Goal: Find specific page/section: Find specific page/section

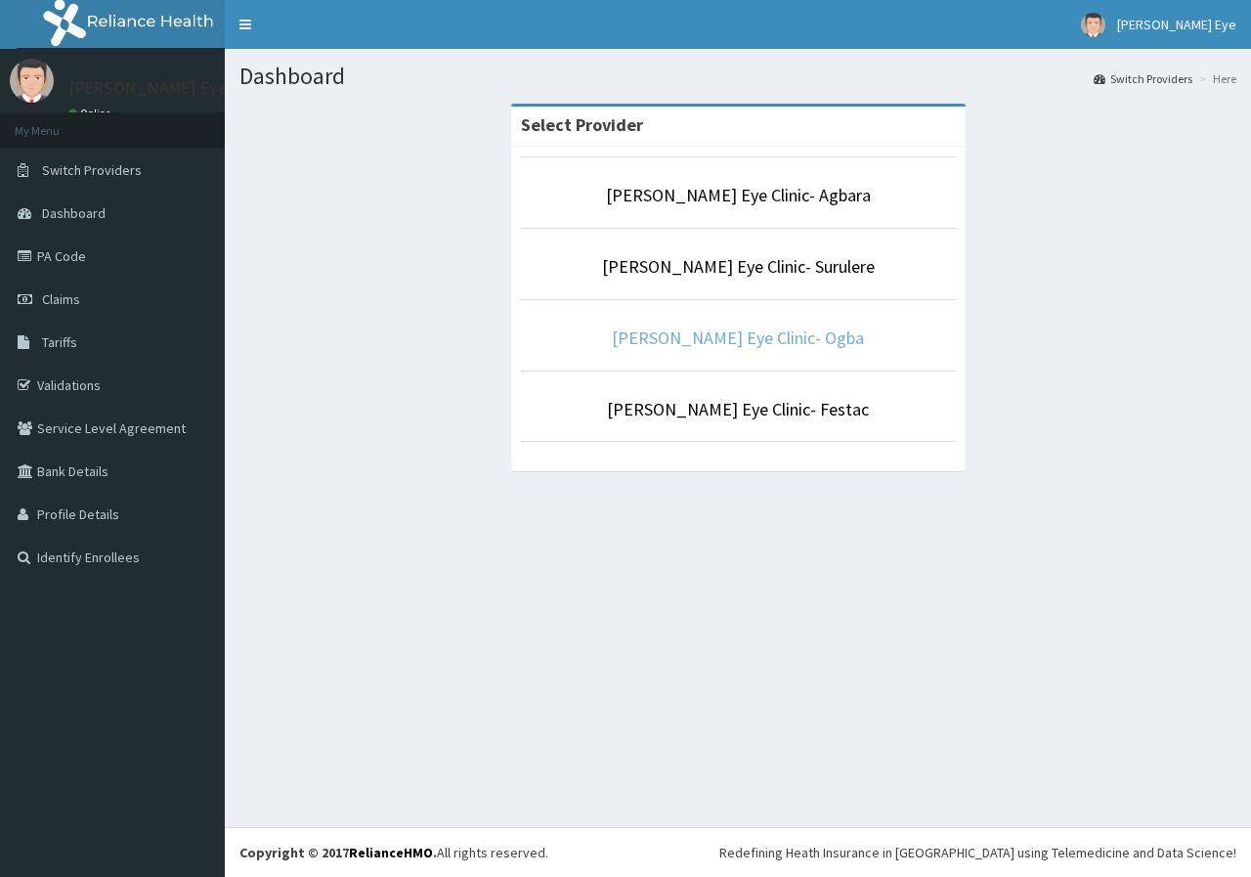
click at [749, 342] on link "[PERSON_NAME] Eye Clinic- Ogba" at bounding box center [738, 337] width 252 height 22
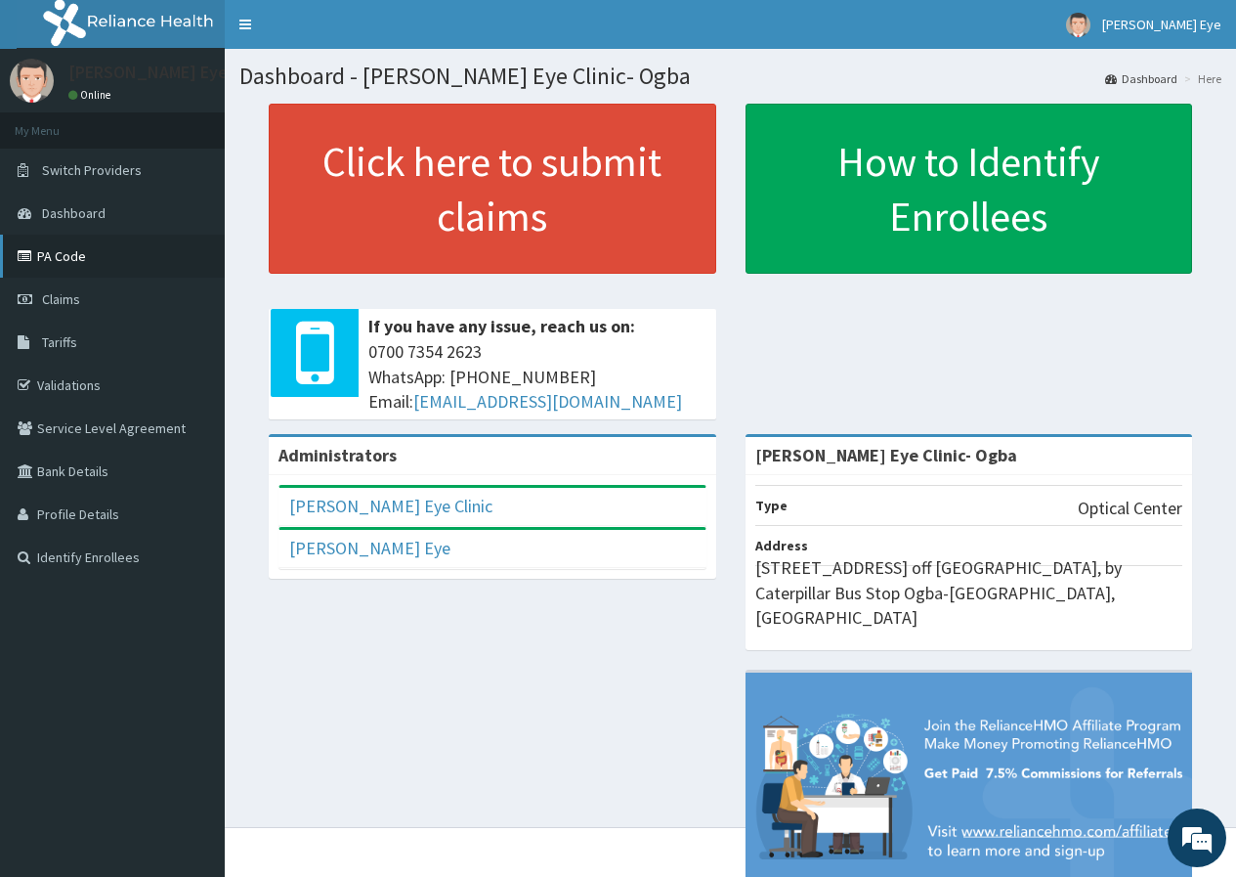
click at [104, 252] on link "PA Code" at bounding box center [112, 256] width 225 height 43
